Goal: Task Accomplishment & Management: Manage account settings

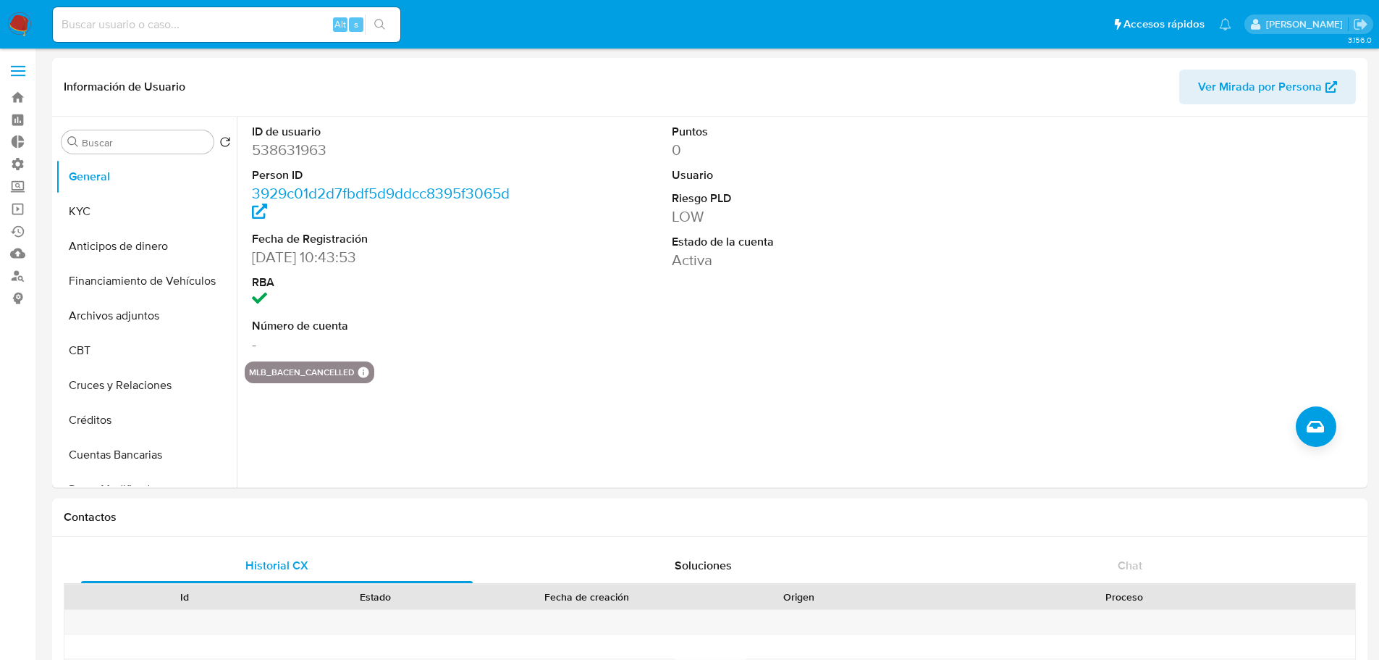
select select "10"
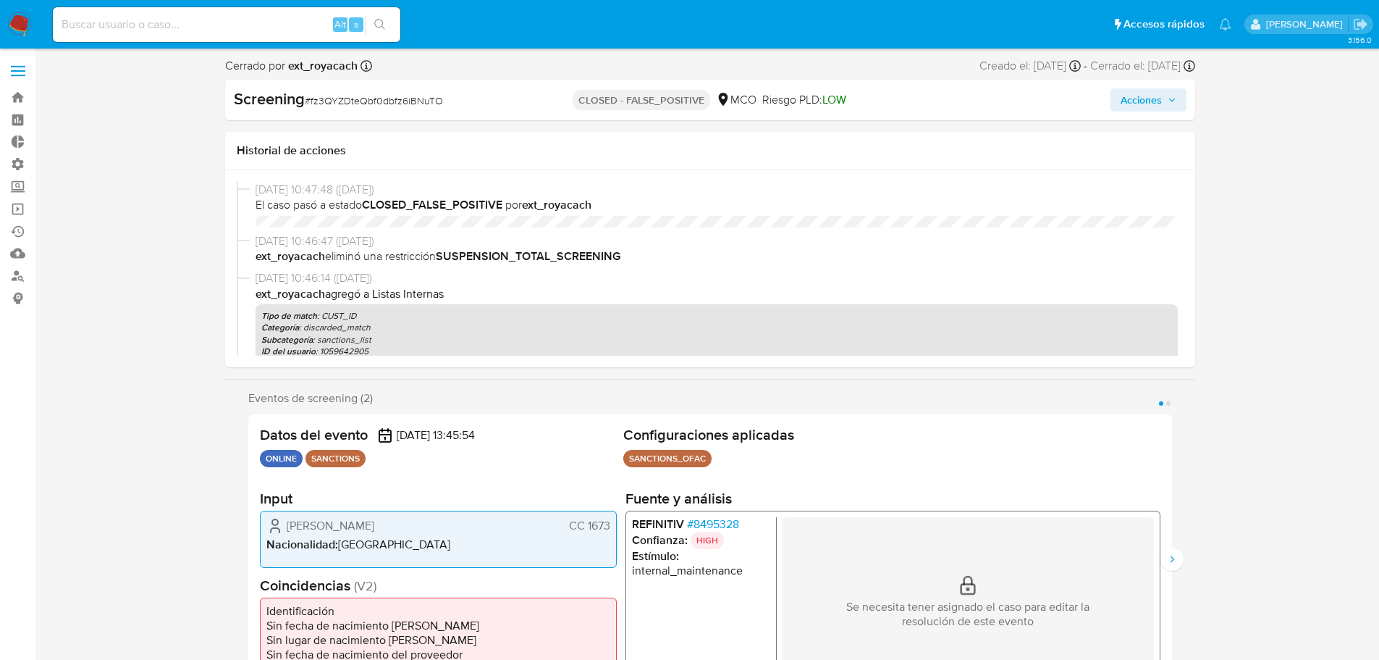
select select "10"
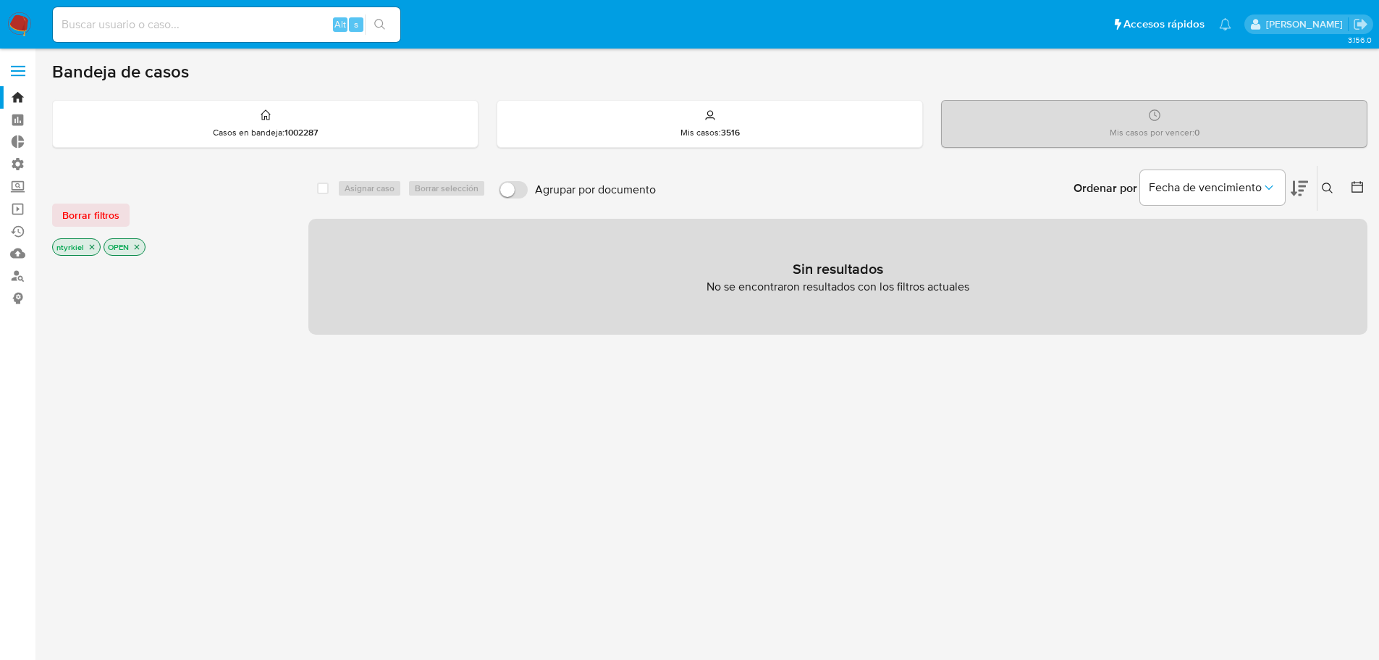
click at [25, 67] on label at bounding box center [18, 71] width 36 height 30
click at [0, 0] on input "checkbox" at bounding box center [0, 0] width 0 height 0
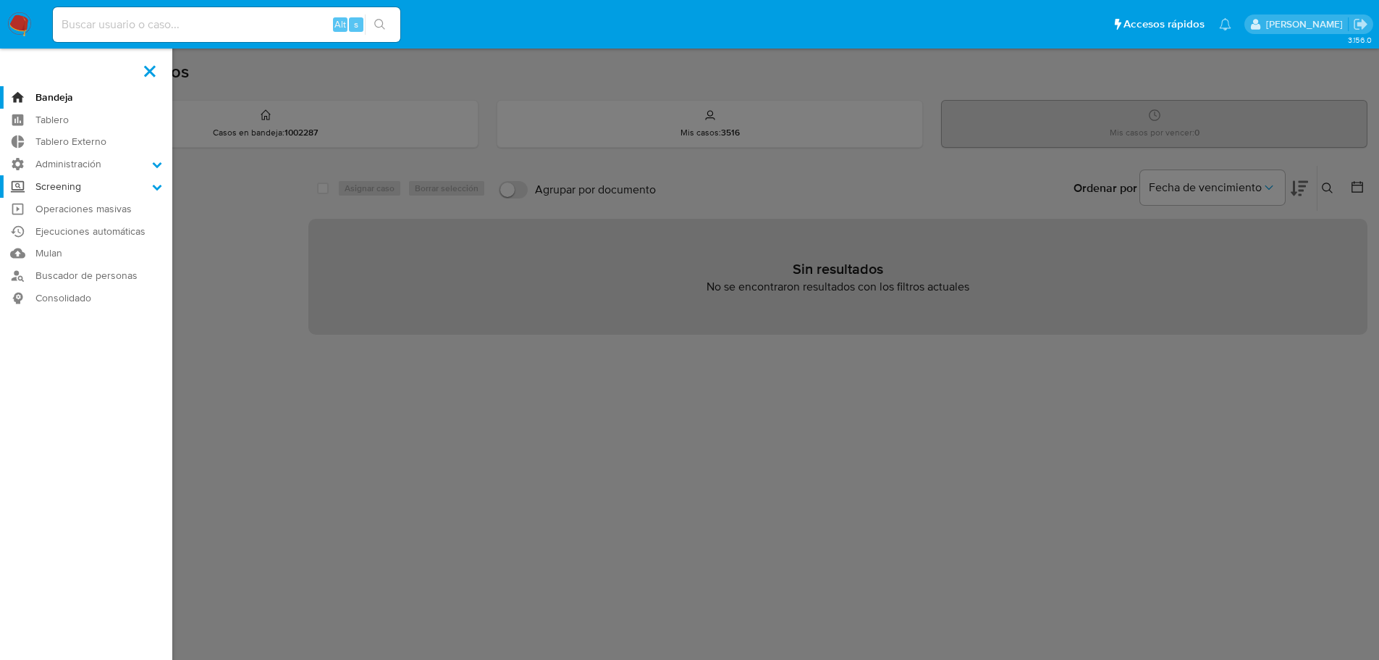
click at [80, 184] on label "Screening" at bounding box center [86, 186] width 172 height 22
click at [0, 0] on input "Screening" at bounding box center [0, 0] width 0 height 0
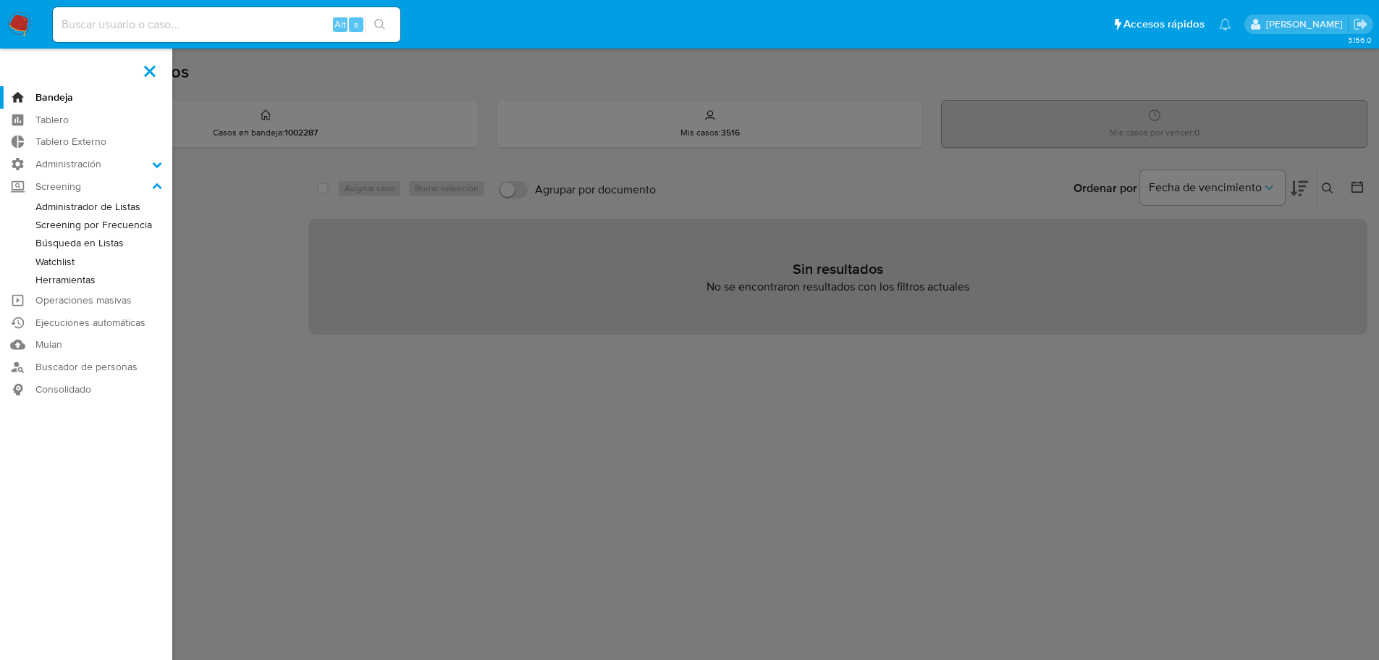
click at [86, 209] on link "Administrador de Listas" at bounding box center [86, 207] width 172 height 18
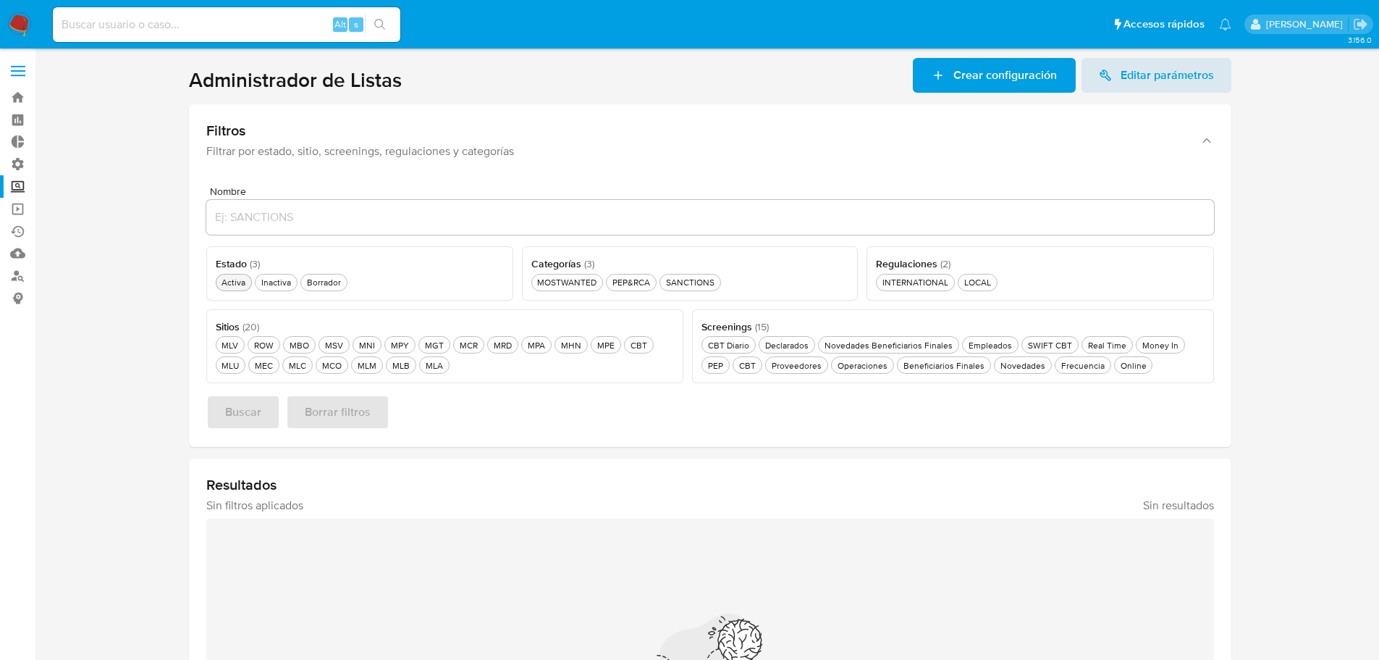
click at [224, 285] on div "Activa Activa" at bounding box center [234, 282] width 30 height 12
click at [628, 344] on div "CBT CBT" at bounding box center [639, 345] width 22 height 12
click at [691, 278] on div "SANCTIONS SANCTIONS" at bounding box center [690, 282] width 54 height 12
click at [255, 418] on span "Buscar" at bounding box center [243, 412] width 36 height 32
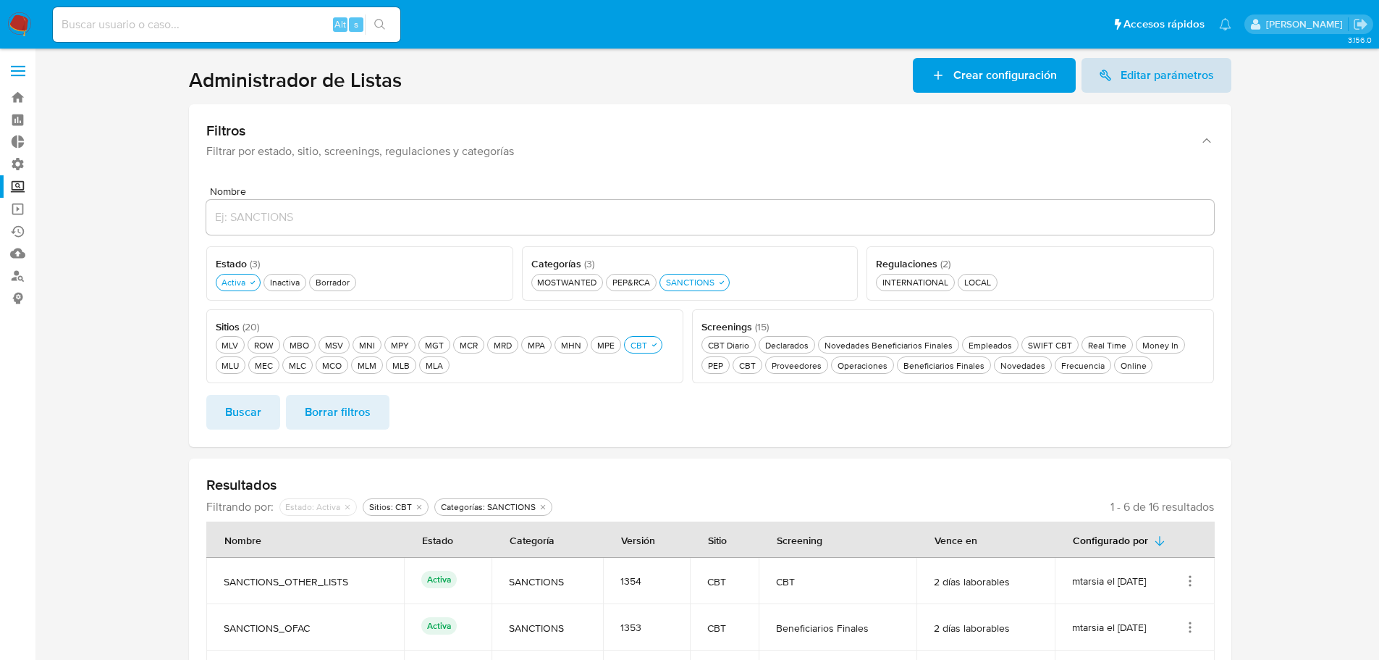
click at [1132, 77] on span "Editar parámetros" at bounding box center [1167, 75] width 93 height 35
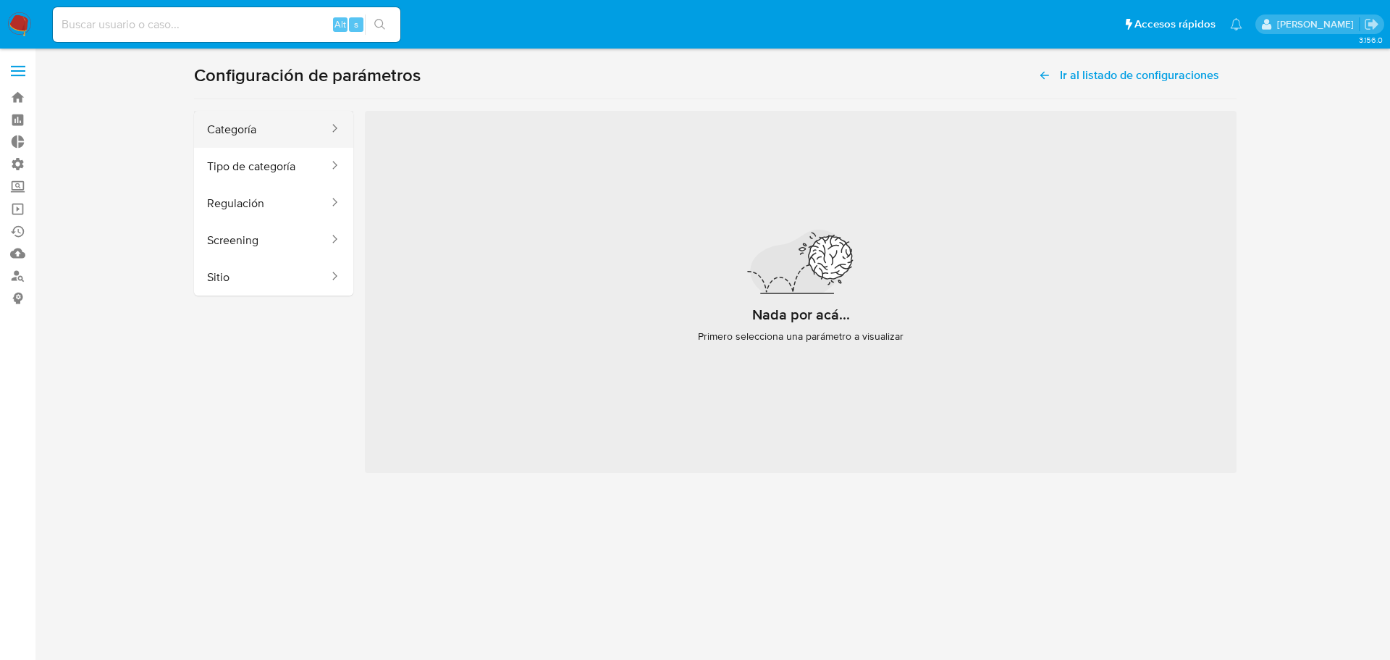
click at [223, 129] on button "Categoría" at bounding box center [262, 129] width 136 height 37
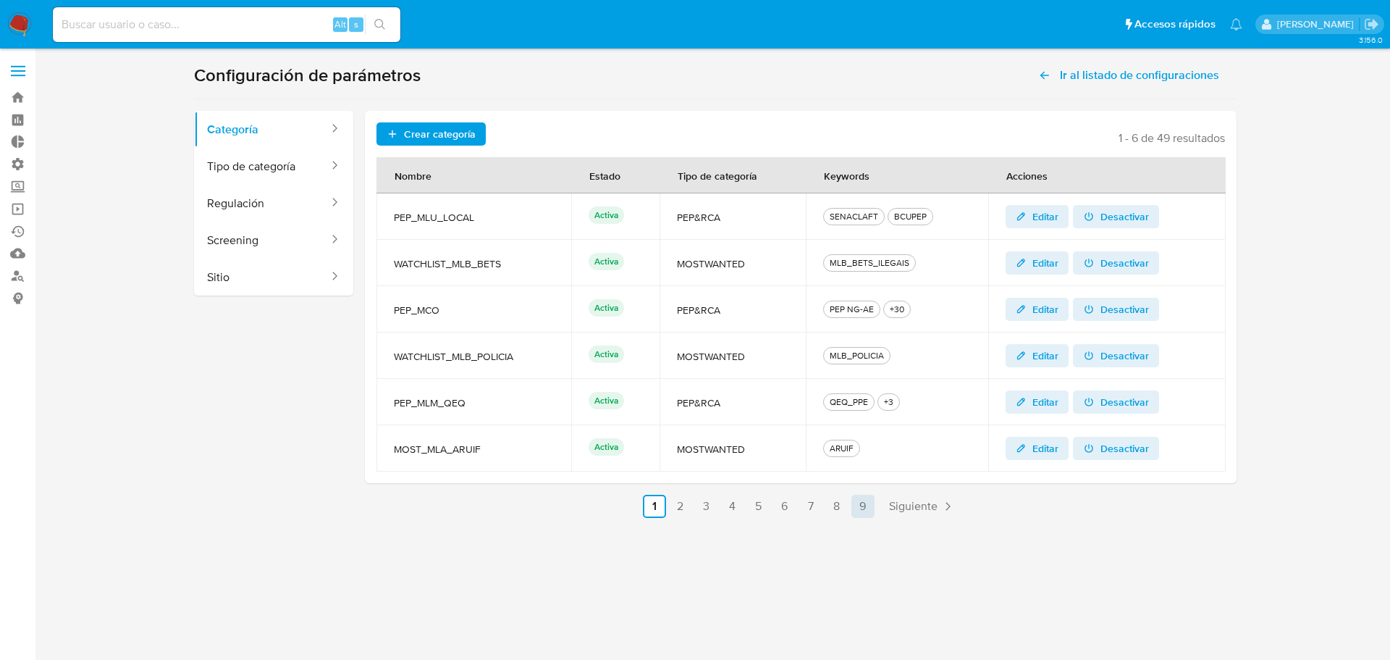
click at [861, 515] on link "9" at bounding box center [862, 505] width 23 height 23
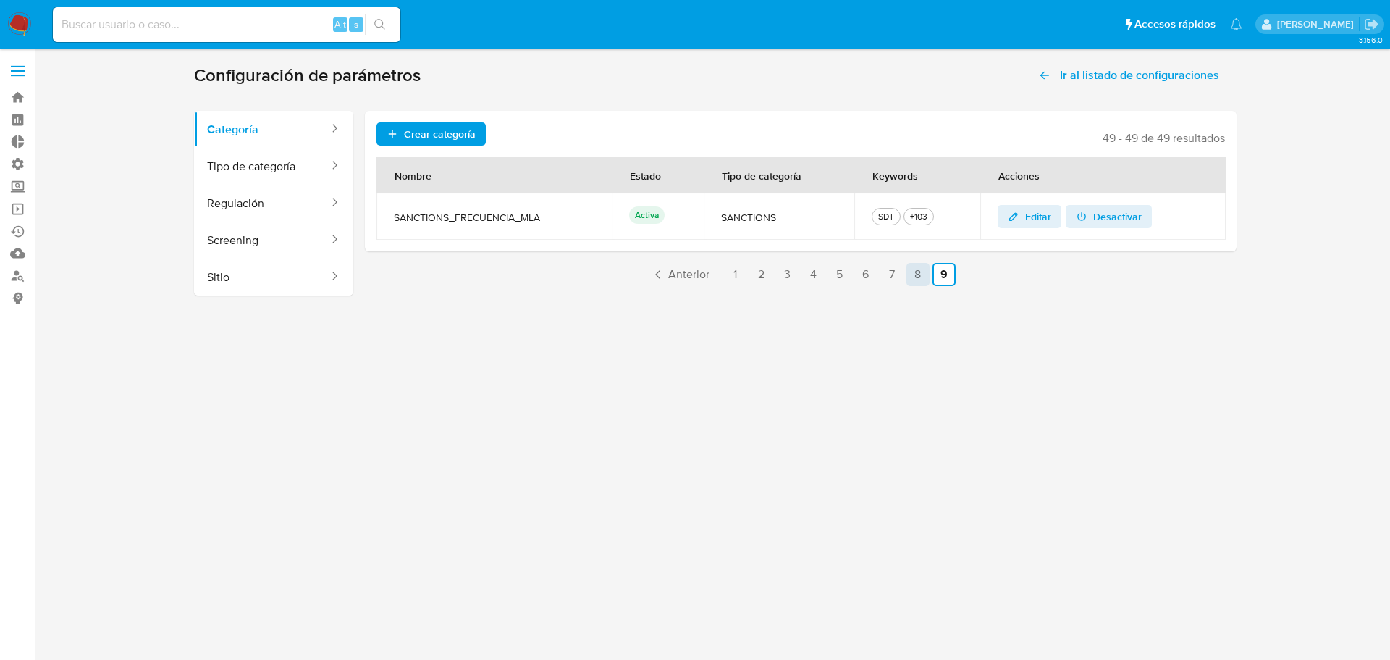
click at [914, 279] on link "8" at bounding box center [917, 274] width 23 height 23
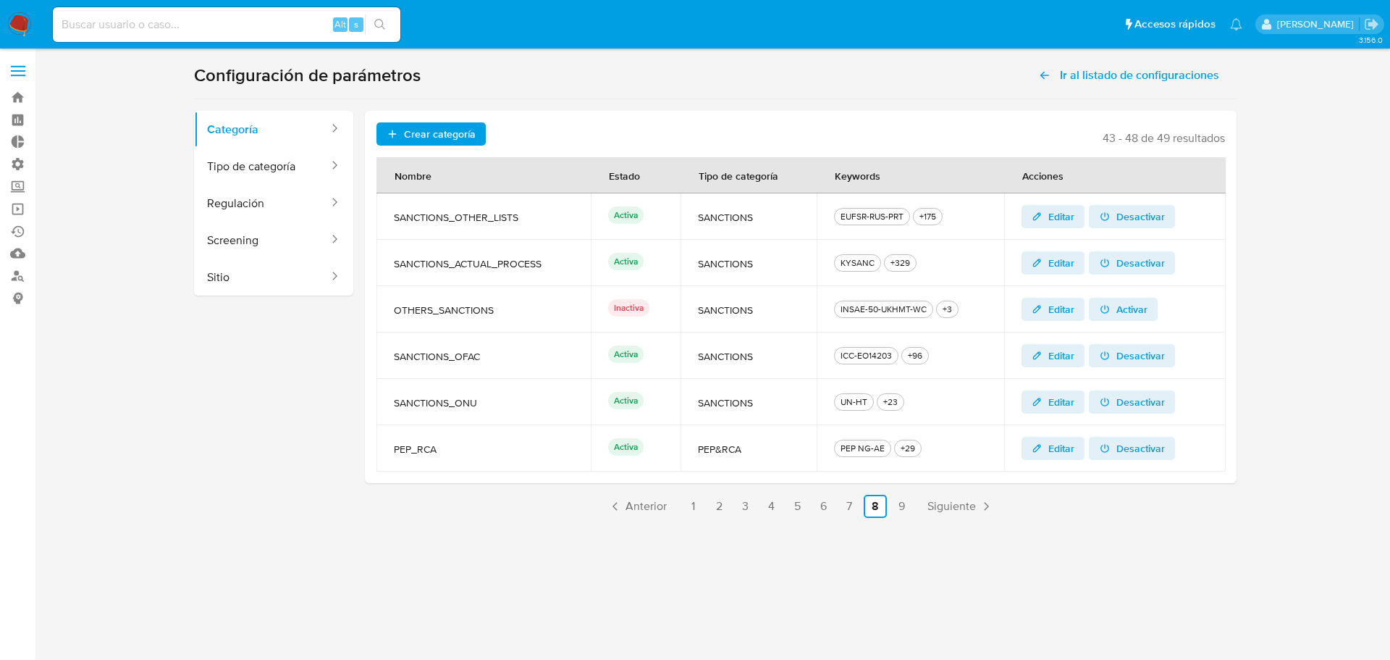
drag, startPoint x: 531, startPoint y: 218, endPoint x: 389, endPoint y: 216, distance: 142.6
click at [389, 216] on td "SANCTIONS_OTHER_LISTS" at bounding box center [483, 216] width 214 height 46
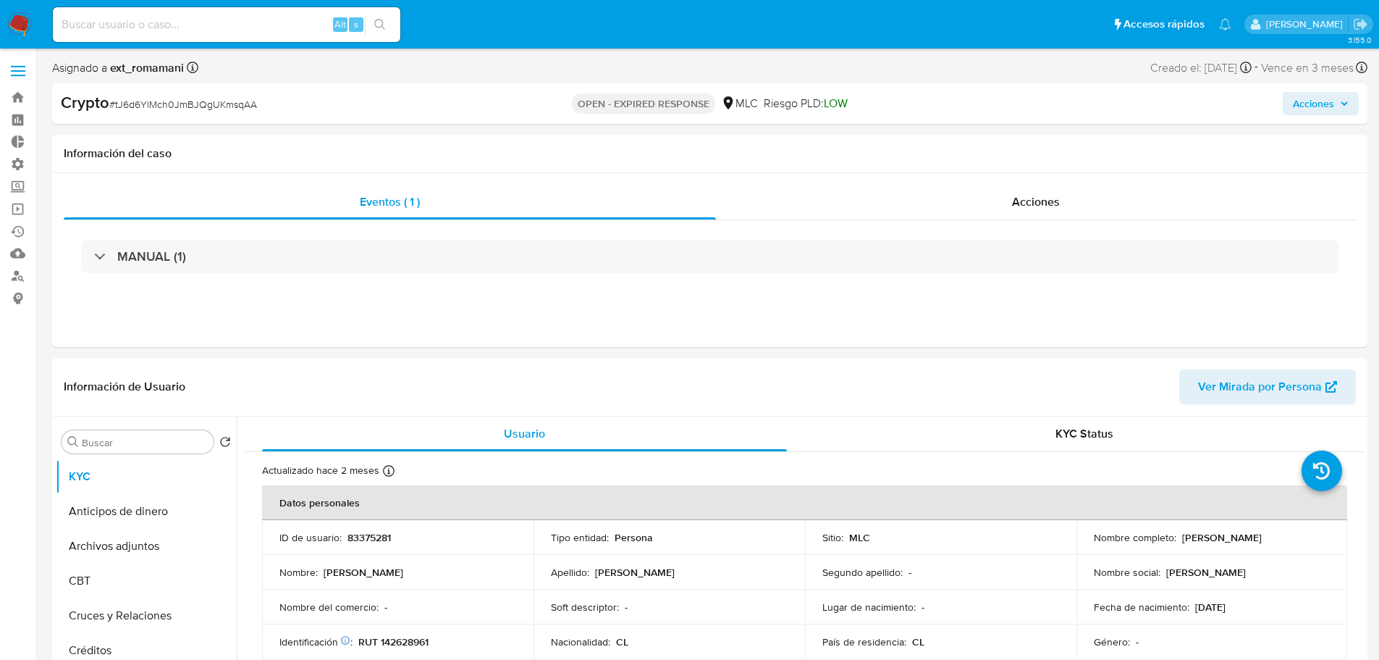
select select "10"
